Goal: Task Accomplishment & Management: Complete application form

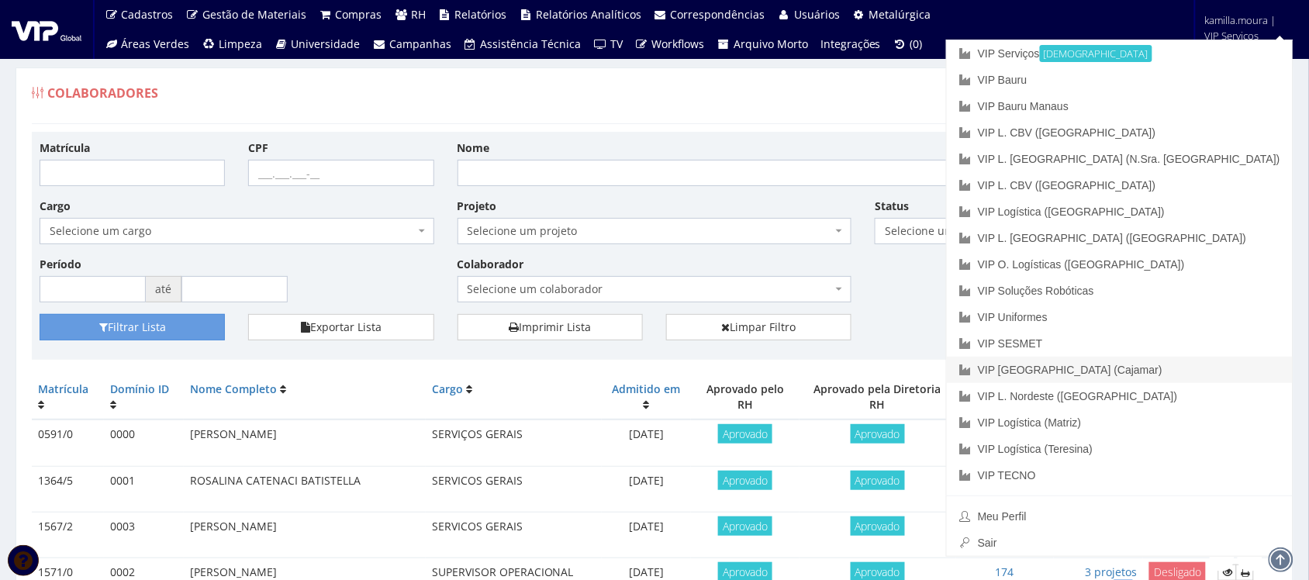
click at [1173, 367] on link "VIP [GEOGRAPHIC_DATA] (Cajamar)" at bounding box center [1120, 370] width 346 height 26
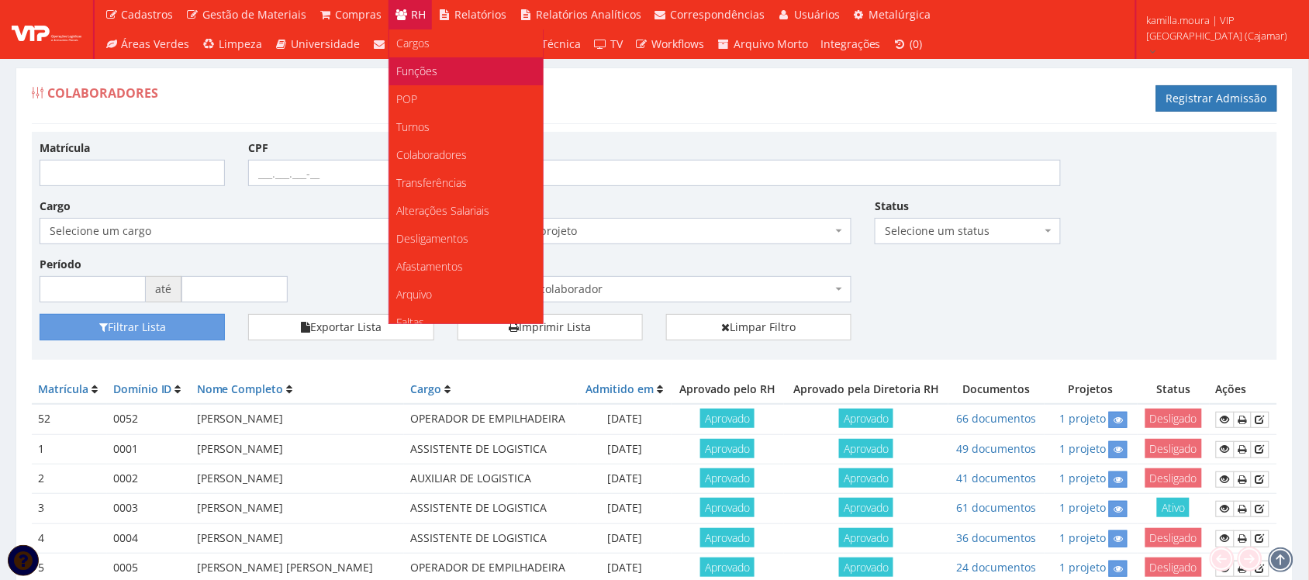
scroll to position [292, 0]
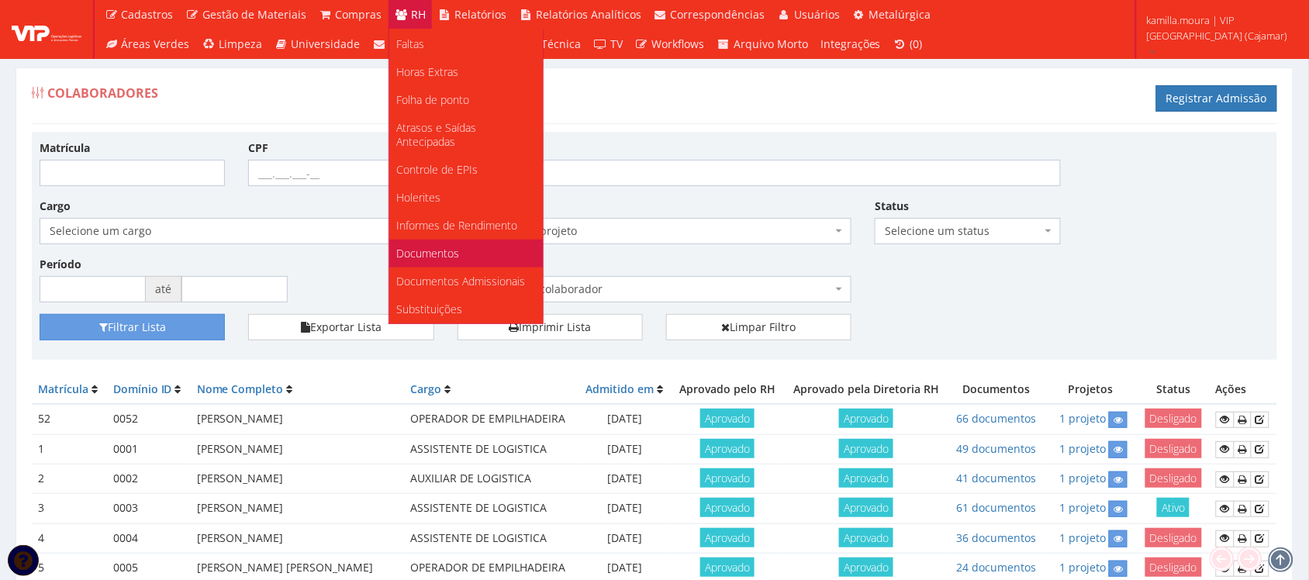
click at [434, 246] on span "Documentos" at bounding box center [428, 253] width 63 height 15
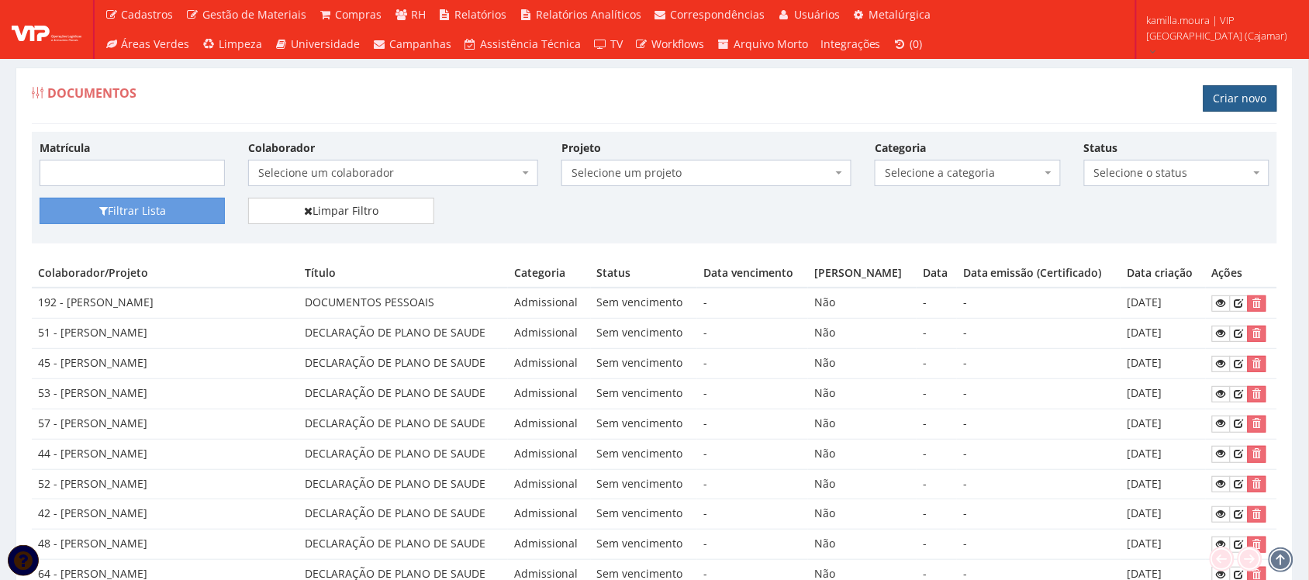
click at [1239, 89] on link "Criar novo" at bounding box center [1241, 98] width 74 height 26
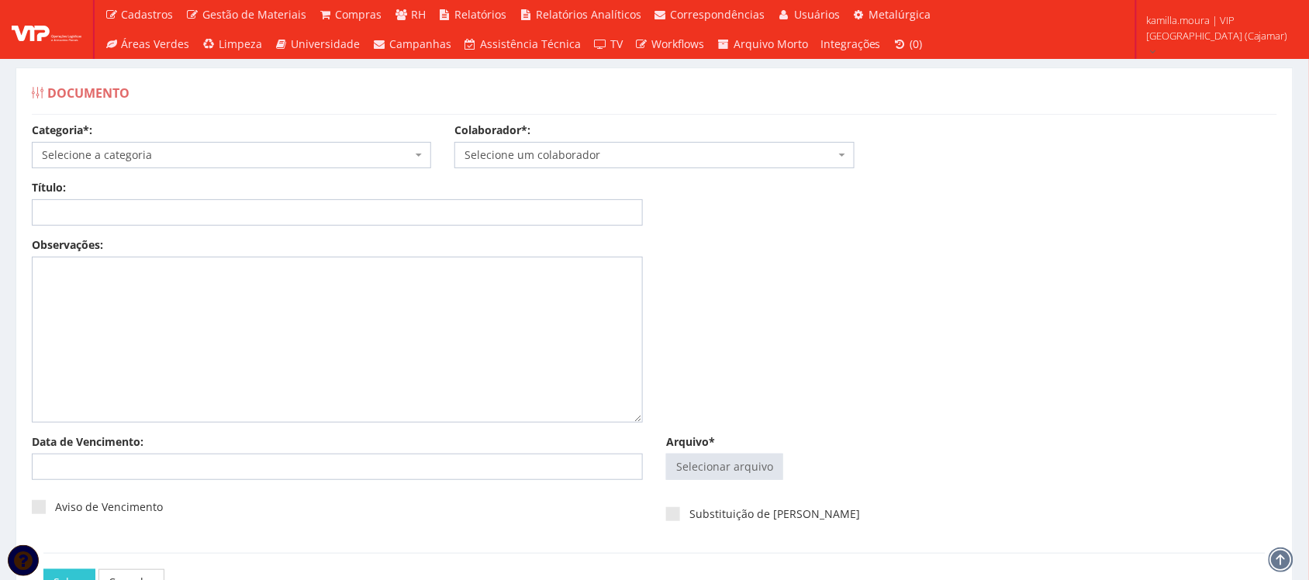
click at [330, 151] on span "Selecione a categoria" at bounding box center [227, 155] width 370 height 16
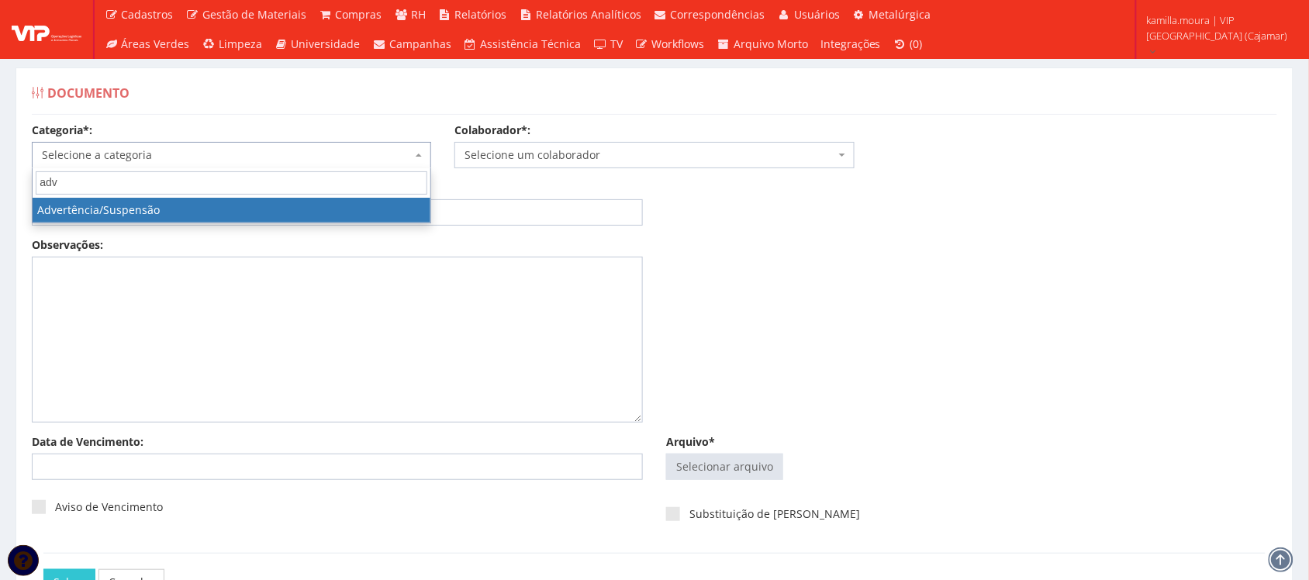
type input "adv"
select select "advertencia_suspensao"
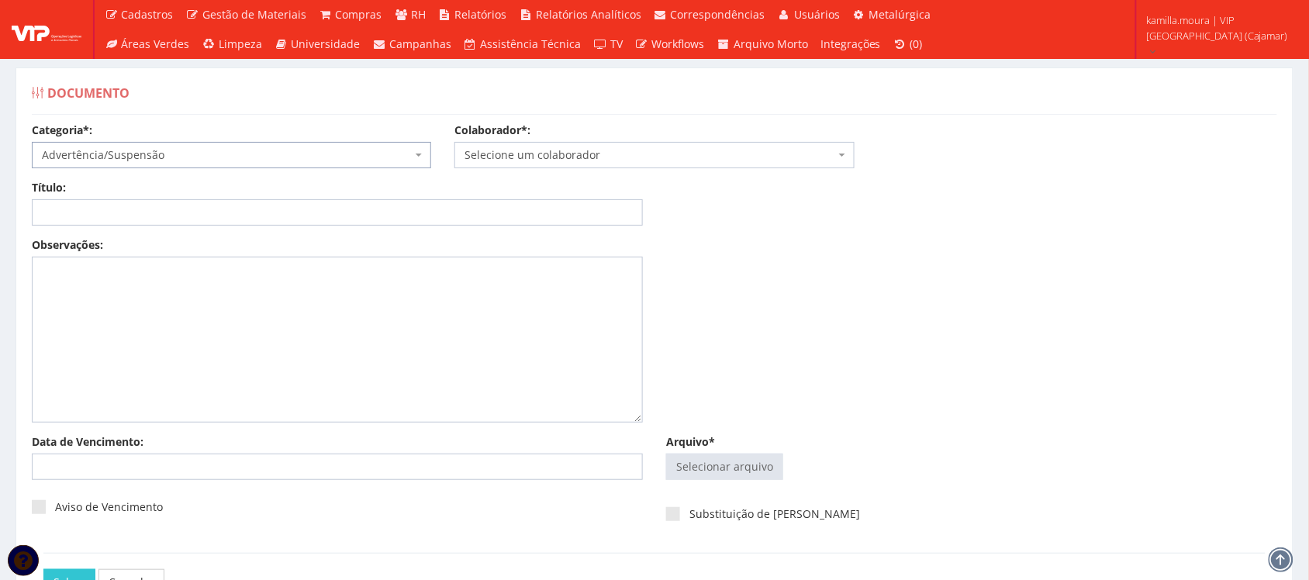
click at [556, 155] on span "Selecione um colaborador" at bounding box center [650, 155] width 370 height 16
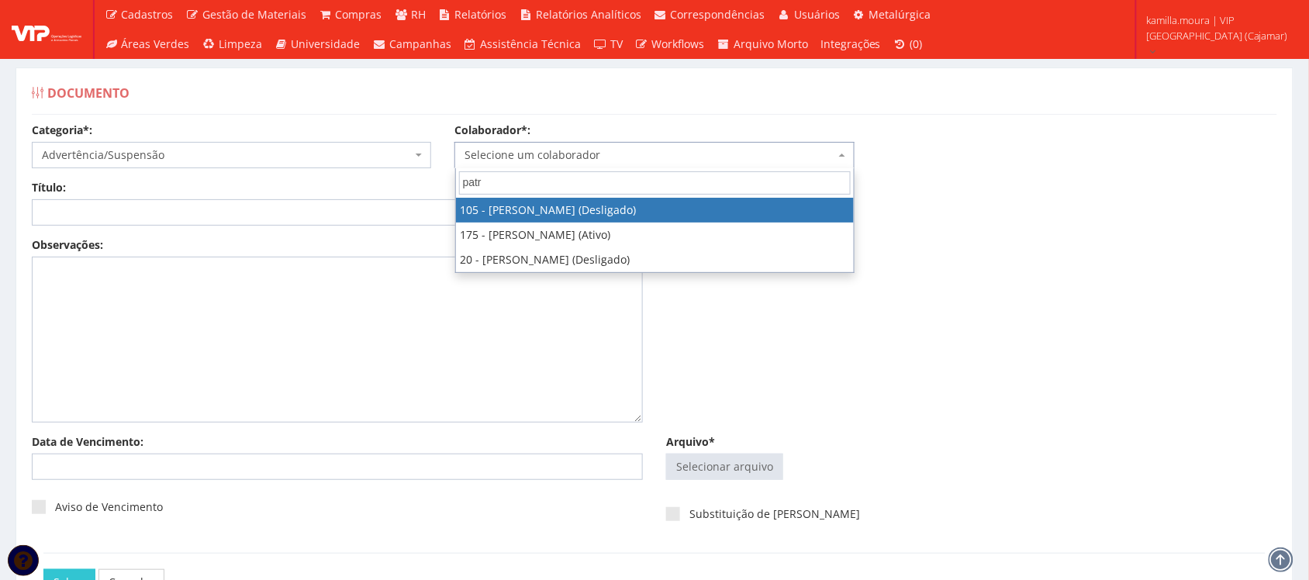
type input "patri"
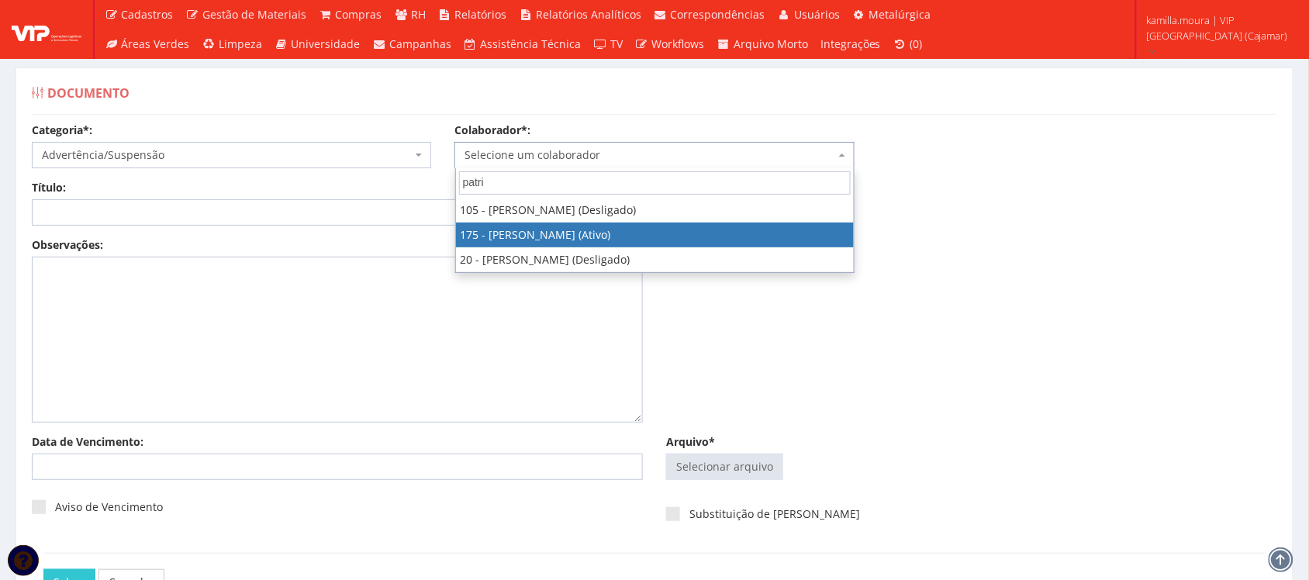
select select "4062"
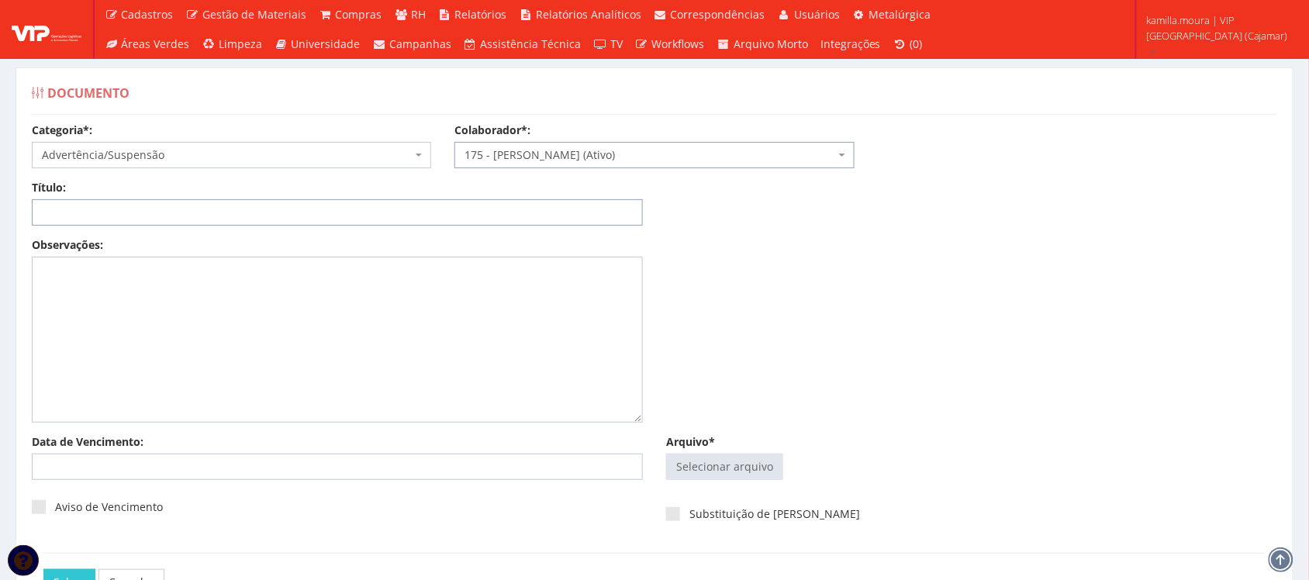
click at [269, 202] on input "Título:" at bounding box center [337, 212] width 611 height 26
type input "ADVERTENCIA FALTA INJUSTIFICADA"
click at [696, 466] on input "Arquivo*" at bounding box center [725, 466] width 116 height 25
type input "C:\fakepath\Md Patricia.pdf"
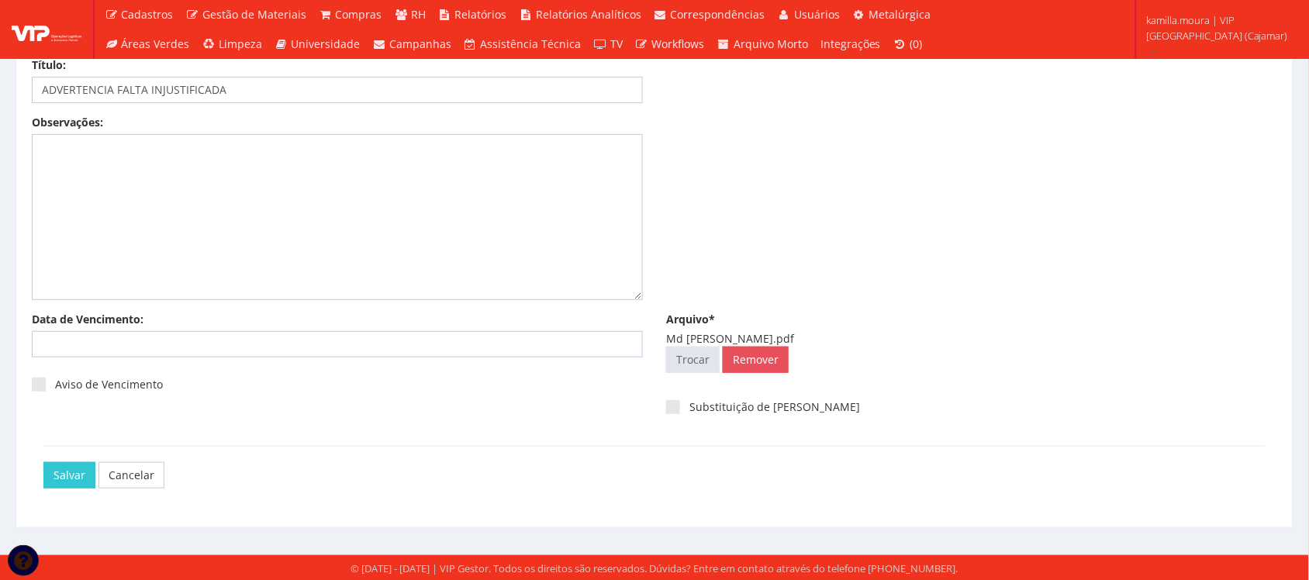
scroll to position [125, 0]
click at [64, 472] on input "Salvar" at bounding box center [69, 474] width 52 height 26
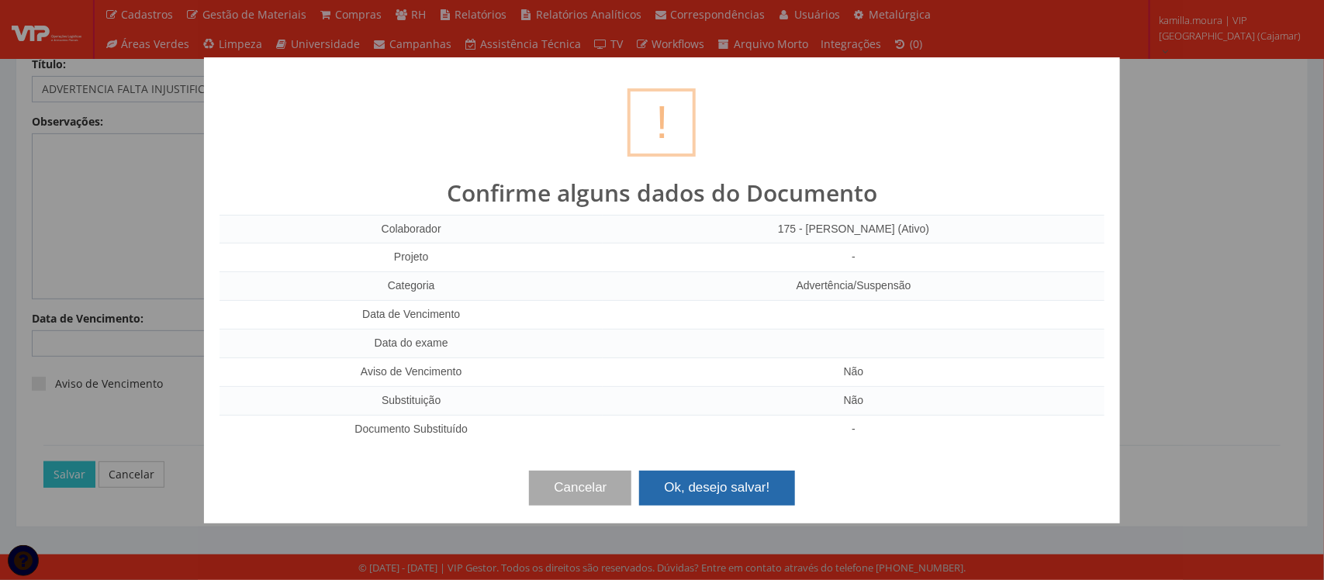
click at [686, 486] on button "Ok, desejo salvar!" at bounding box center [716, 488] width 155 height 34
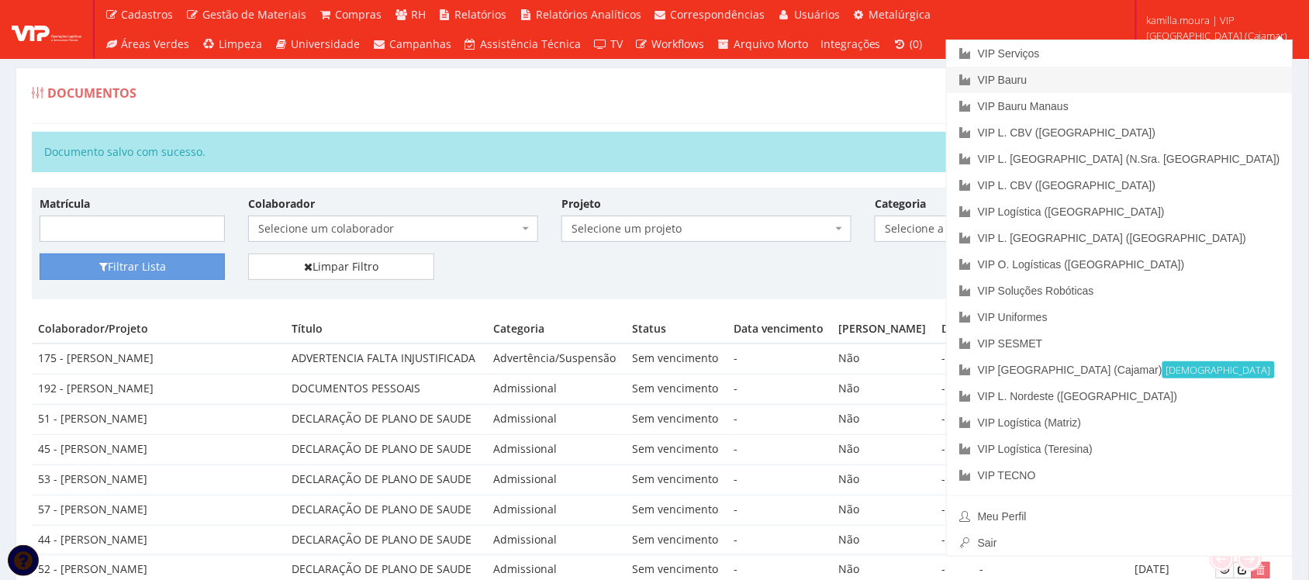
click at [1169, 72] on link "VIP Bauru" at bounding box center [1120, 80] width 346 height 26
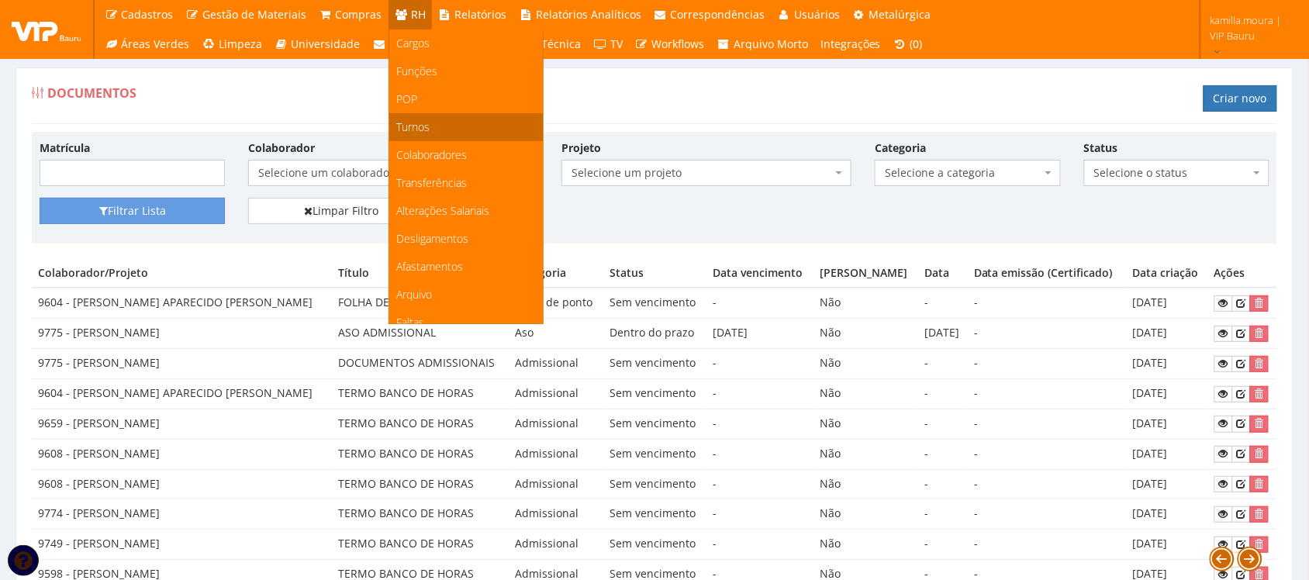
scroll to position [97, 0]
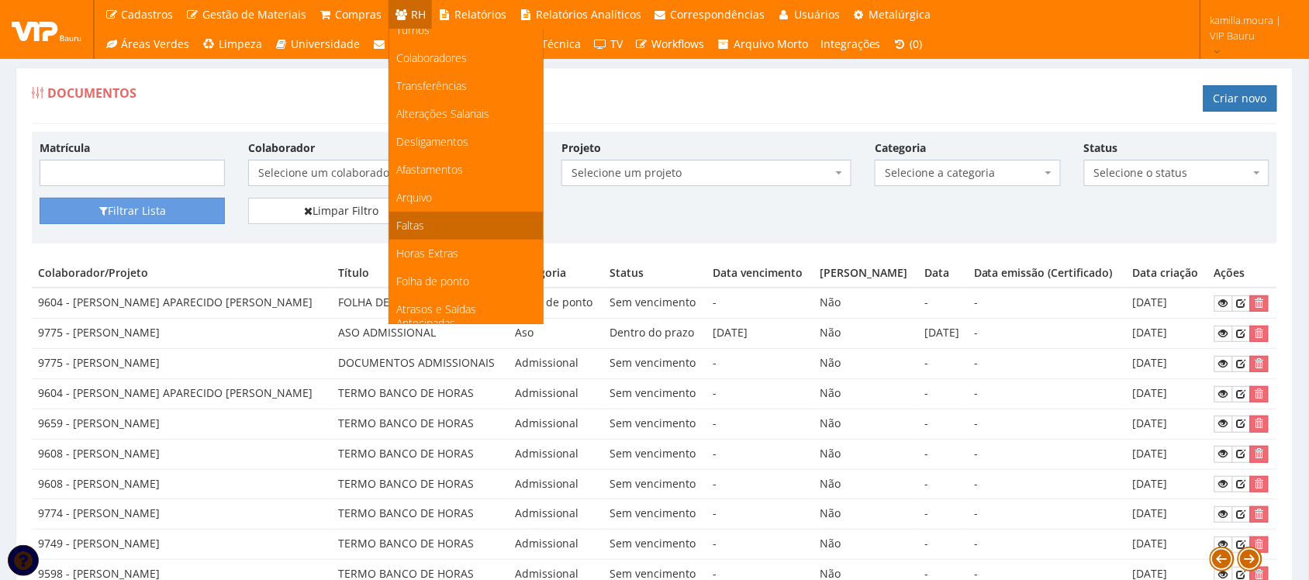
click at [429, 219] on link "Faltas" at bounding box center [466, 226] width 154 height 28
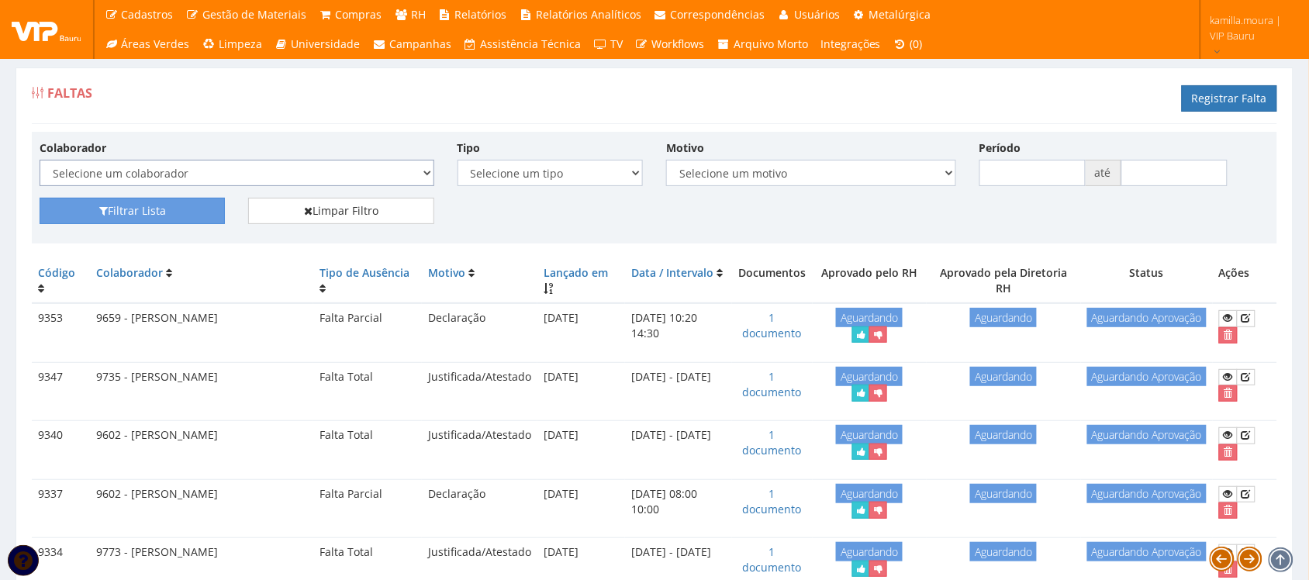
click at [427, 171] on select "Selecione um colaborador 9242 - ABEL ROSA PEREIRA 7241/9 - ABNER GOMES DA SILVA…" at bounding box center [237, 173] width 395 height 26
click at [520, 216] on div "Filtrar Lista Limpar Filtro" at bounding box center [654, 217] width 1253 height 38
click at [359, 179] on span "Selecione um colaborador" at bounding box center [232, 173] width 365 height 16
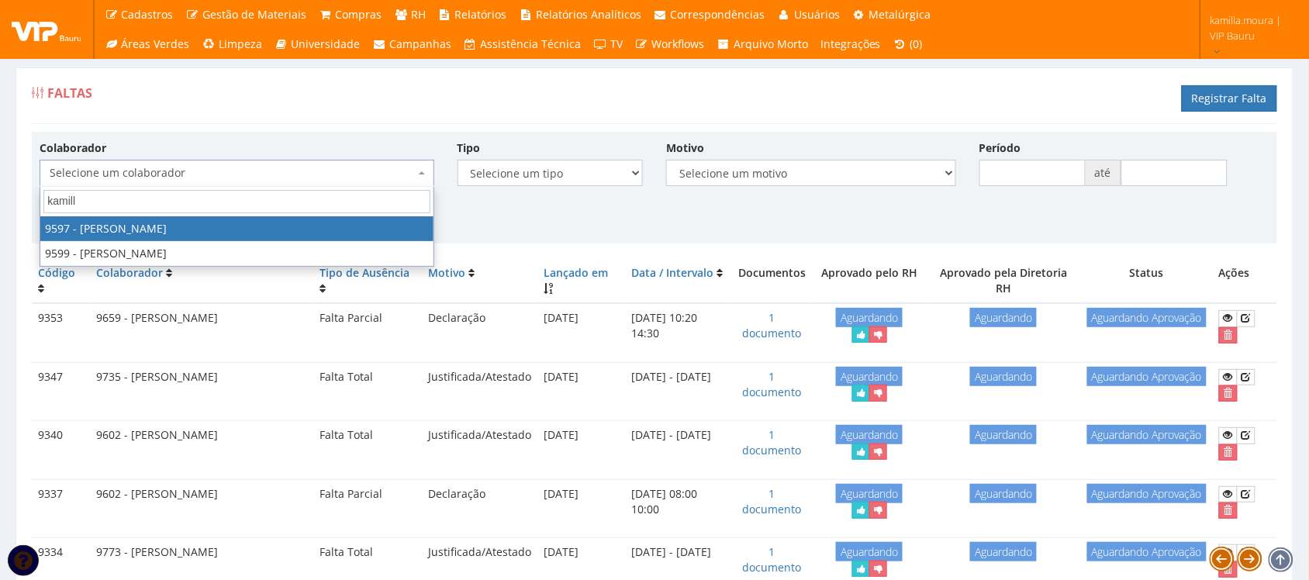
type input "kamilla"
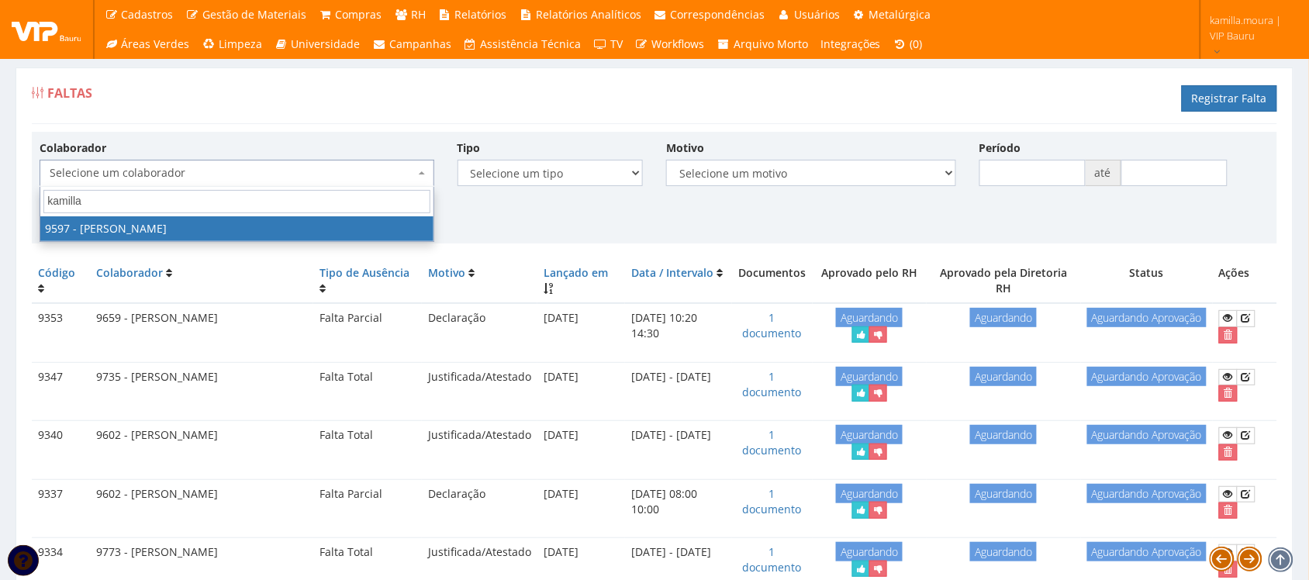
select select "3767"
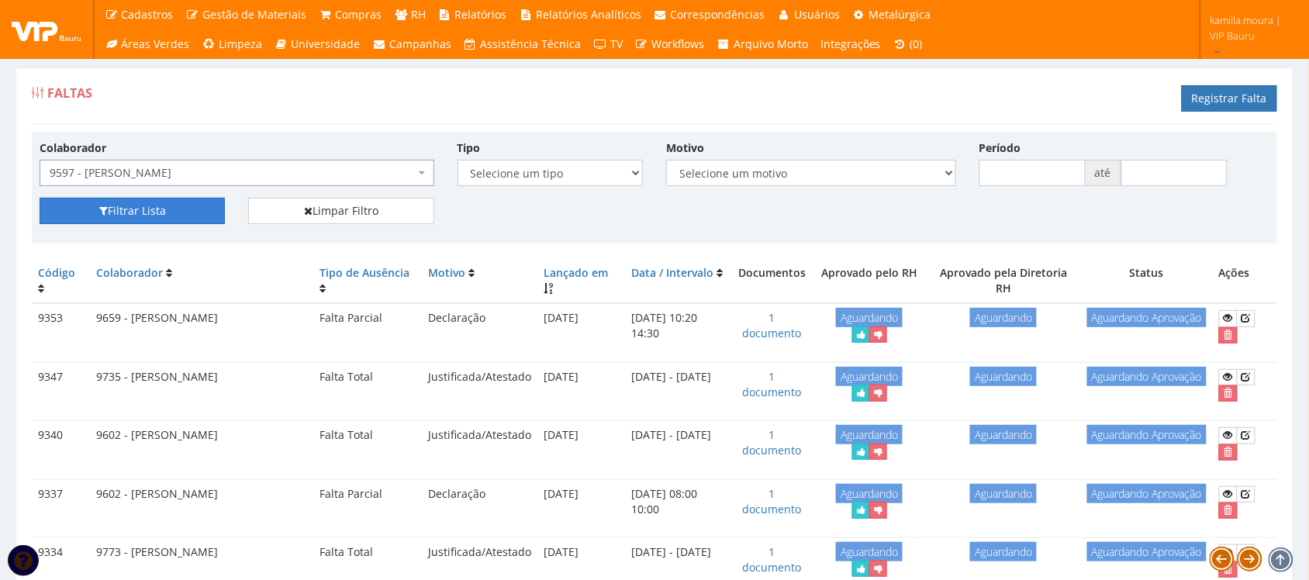
click at [122, 219] on button "Filtrar Lista" at bounding box center [132, 211] width 185 height 26
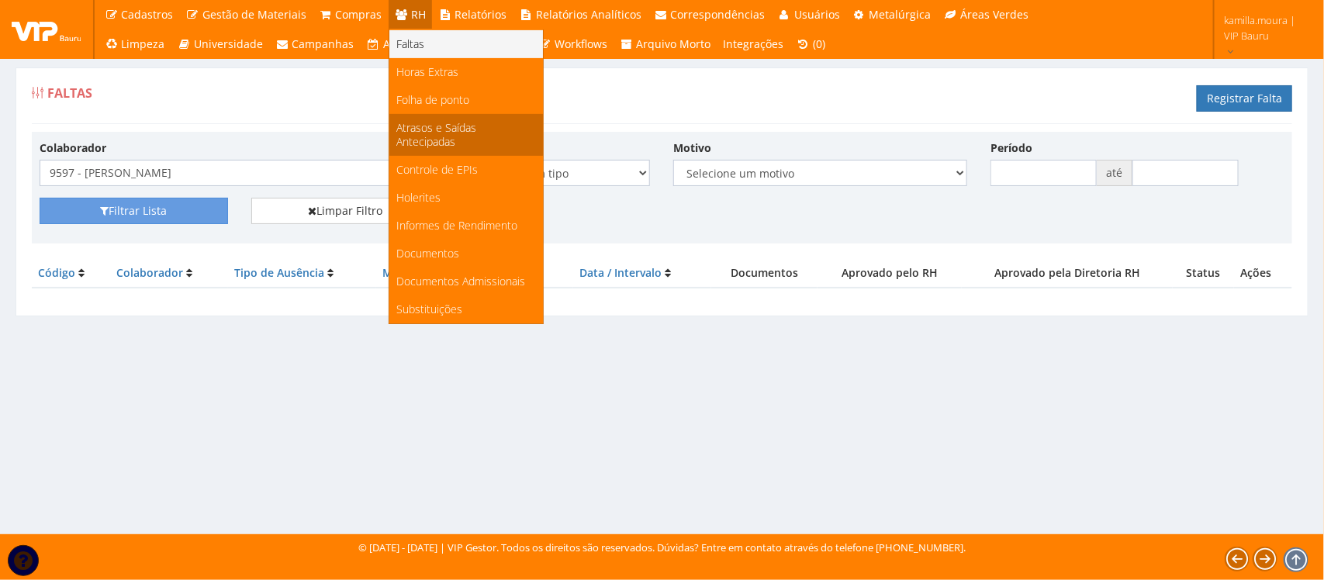
scroll to position [292, 0]
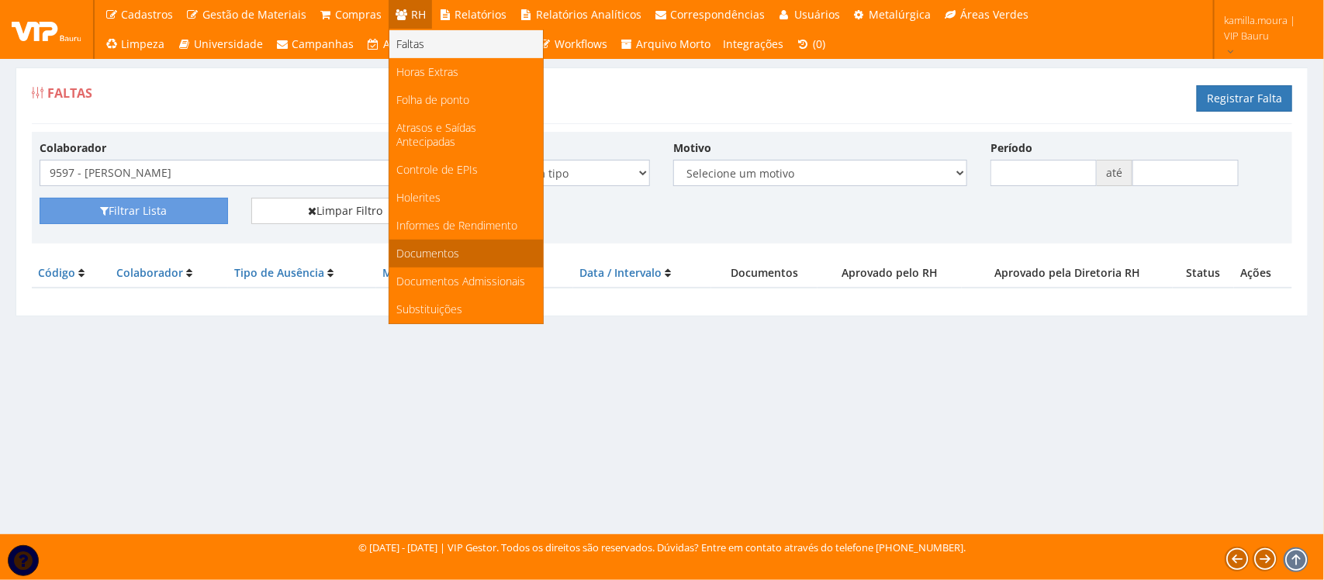
click at [433, 246] on span "Documentos" at bounding box center [428, 253] width 63 height 15
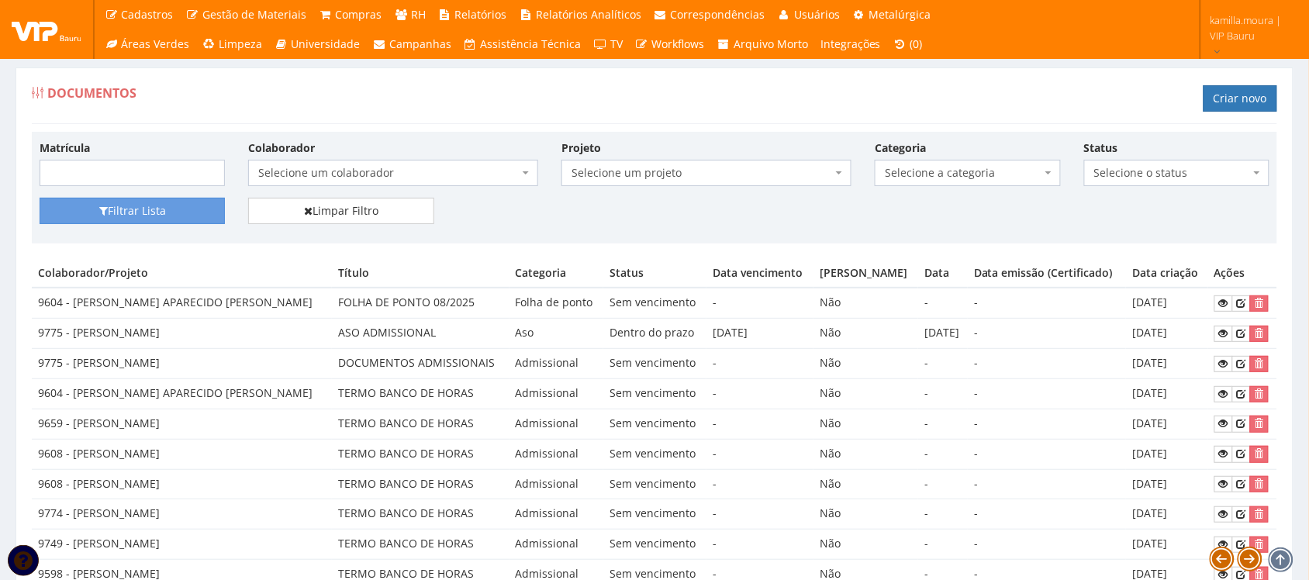
click at [316, 164] on span "Selecione um colaborador" at bounding box center [393, 173] width 290 height 26
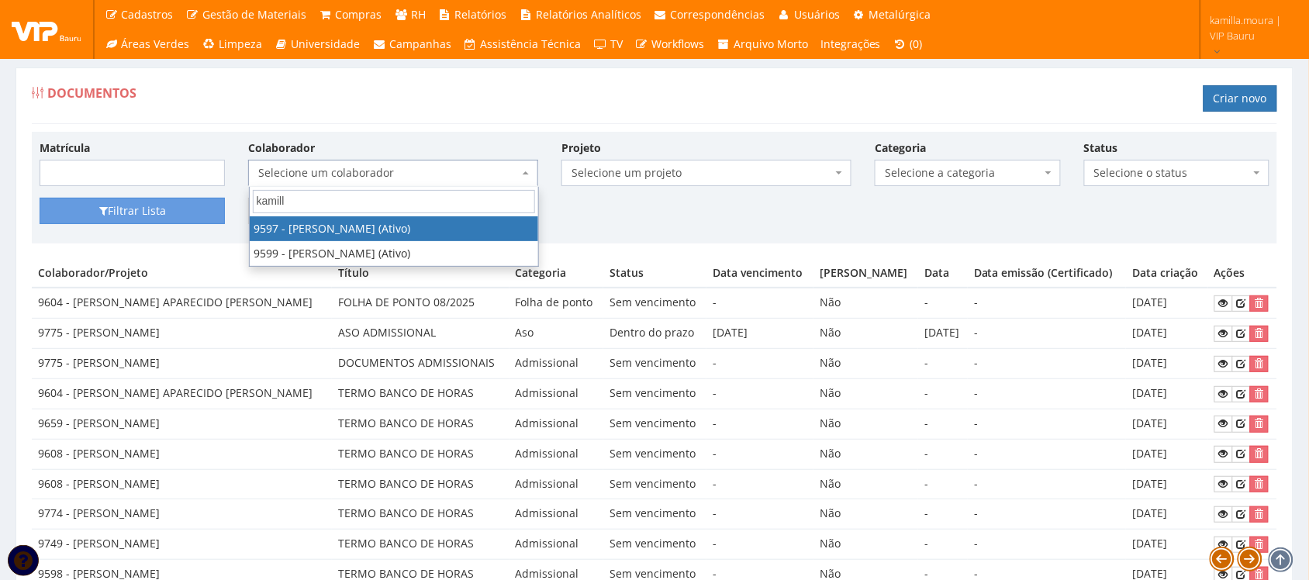
type input "kamilla"
select select "3767"
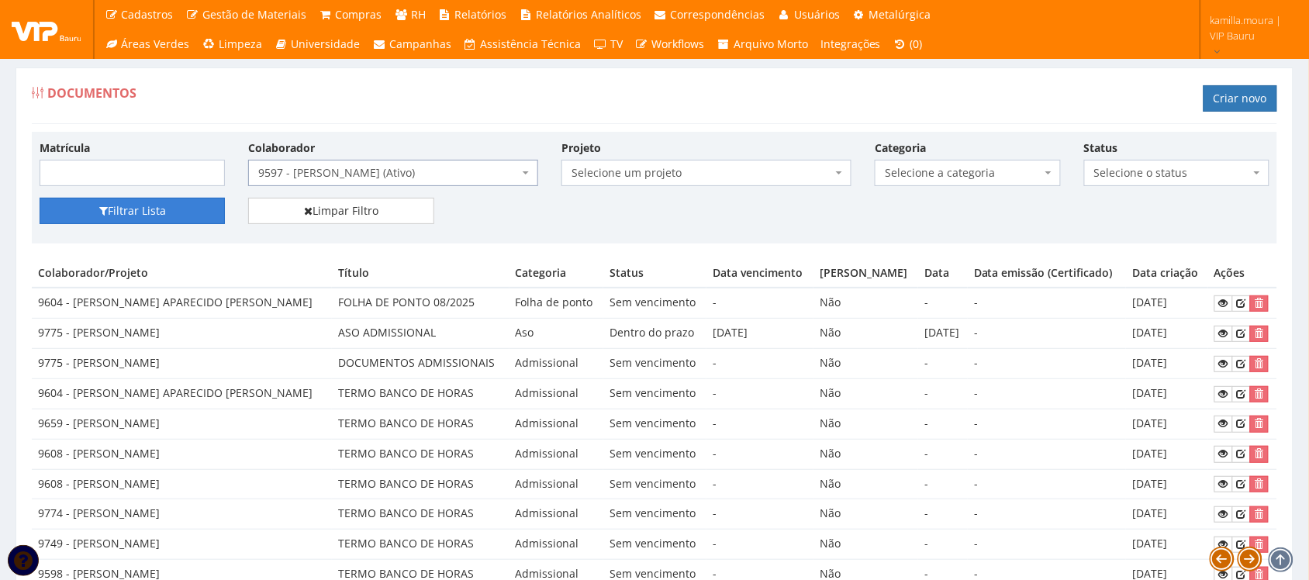
click at [159, 215] on button "Filtrar Lista" at bounding box center [132, 211] width 185 height 26
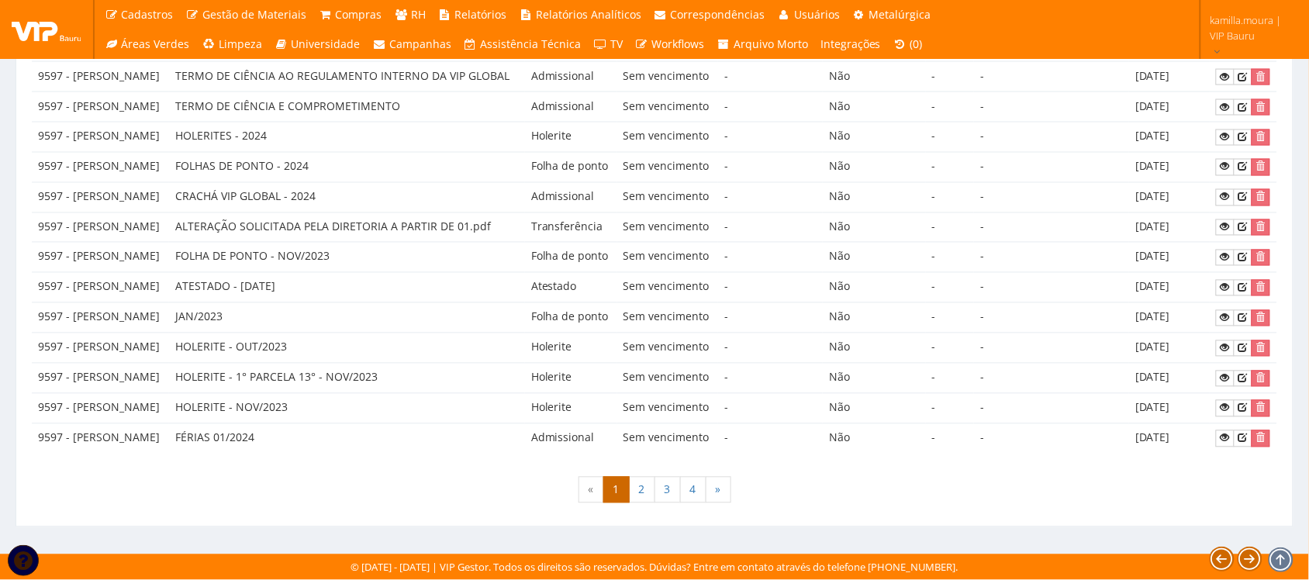
scroll to position [1260, 0]
click at [688, 495] on link "4" at bounding box center [693, 490] width 26 height 26
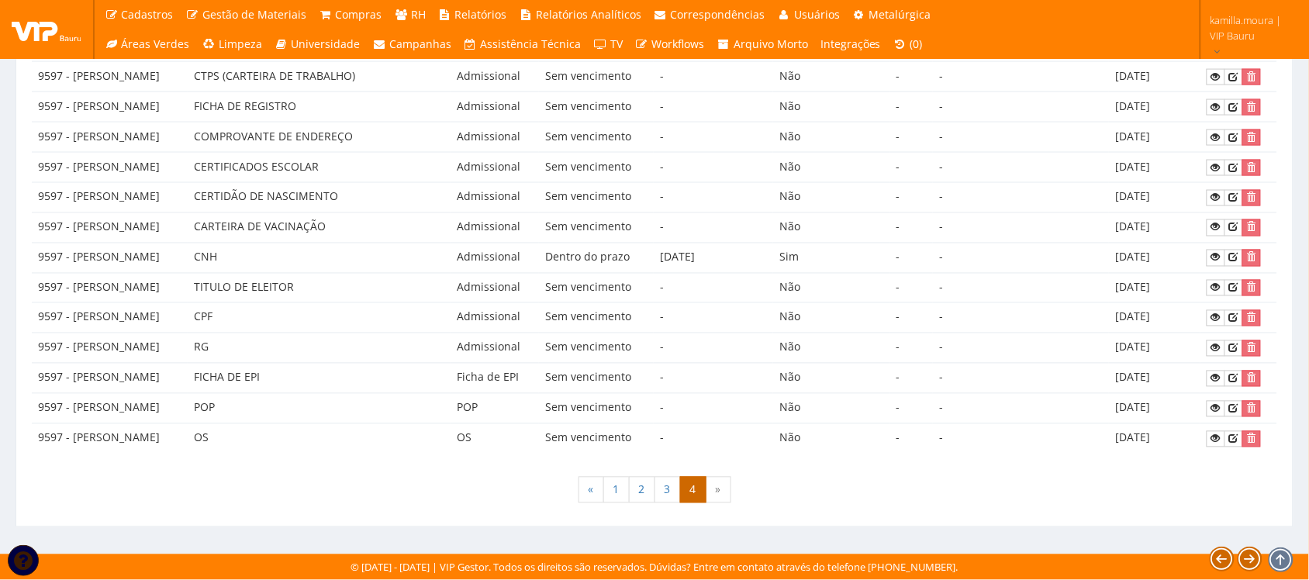
scroll to position [689, 0]
click at [657, 486] on link "3" at bounding box center [668, 490] width 26 height 26
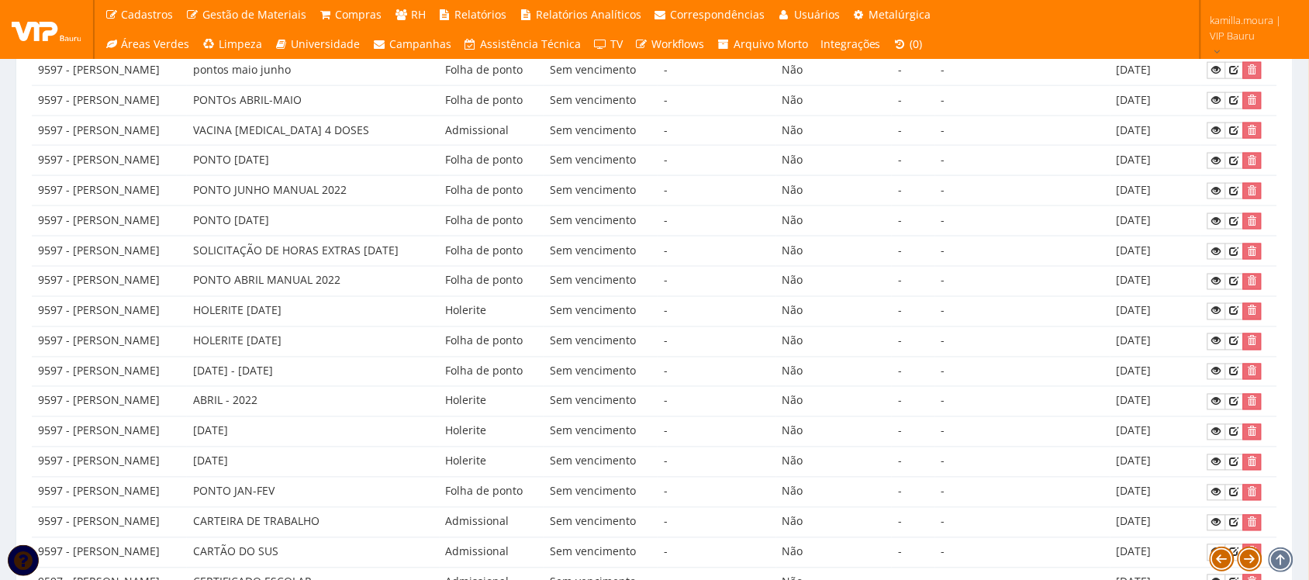
scroll to position [750, 0]
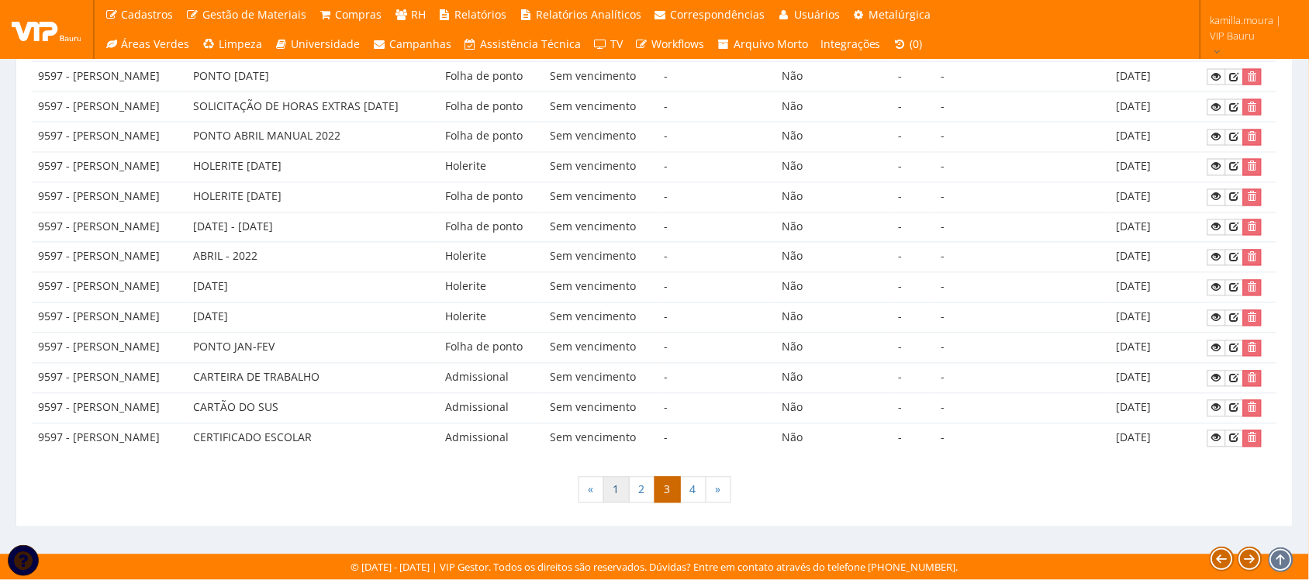
click at [613, 492] on link "1" at bounding box center [616, 490] width 26 height 26
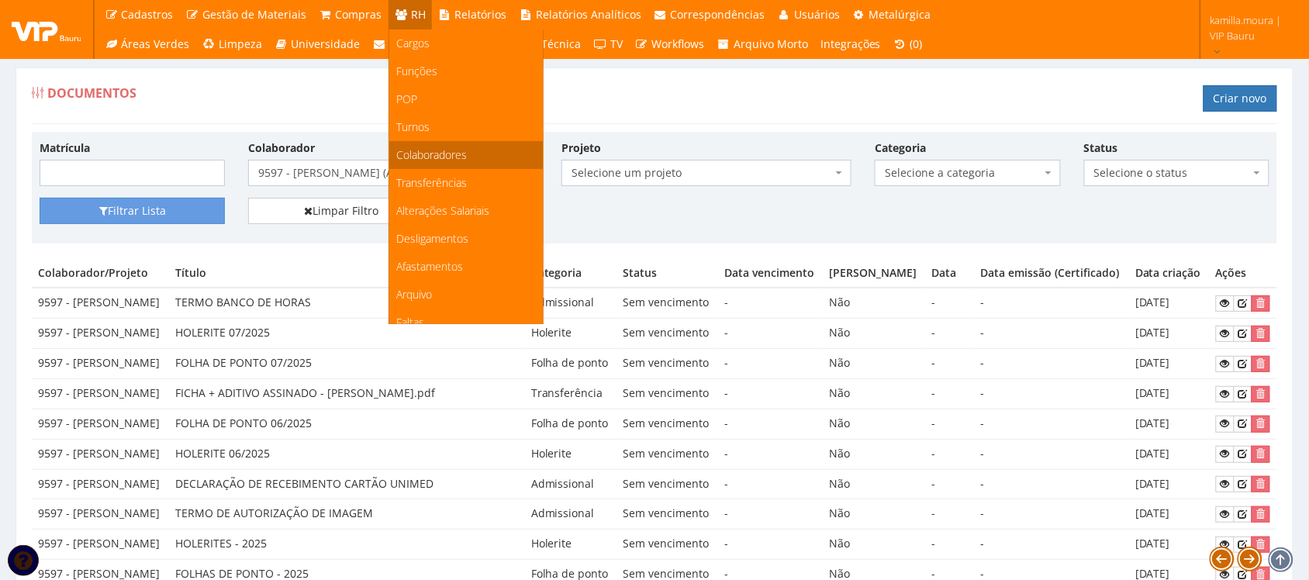
click at [432, 156] on span "Colaboradores" at bounding box center [432, 154] width 71 height 15
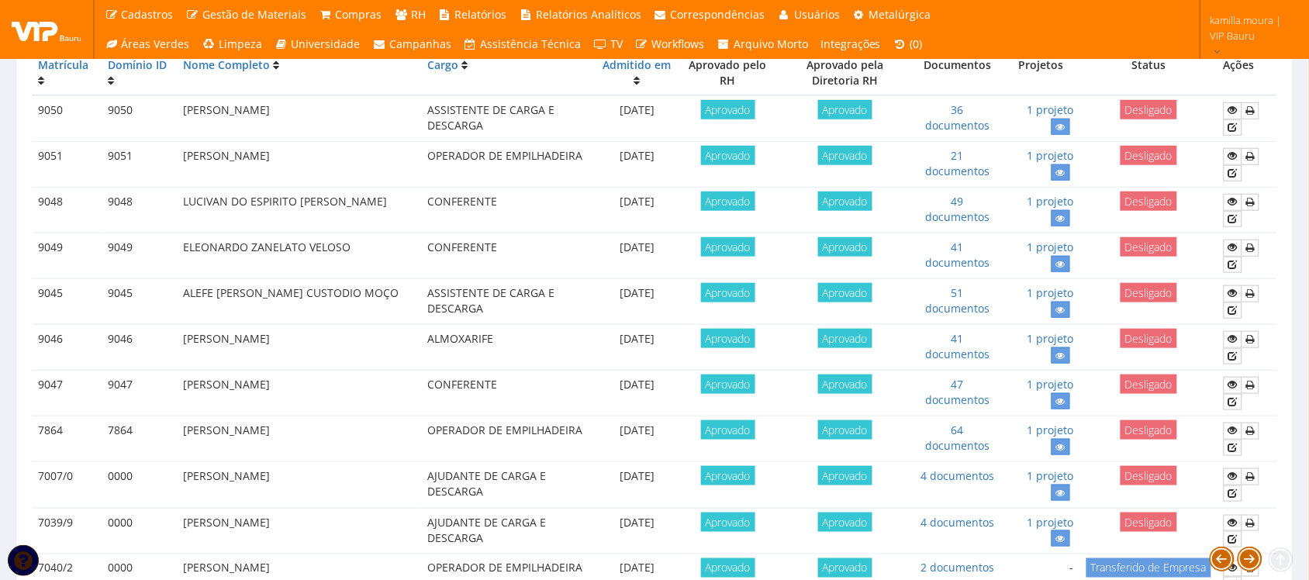
scroll to position [485, 0]
